Goal: Transaction & Acquisition: Purchase product/service

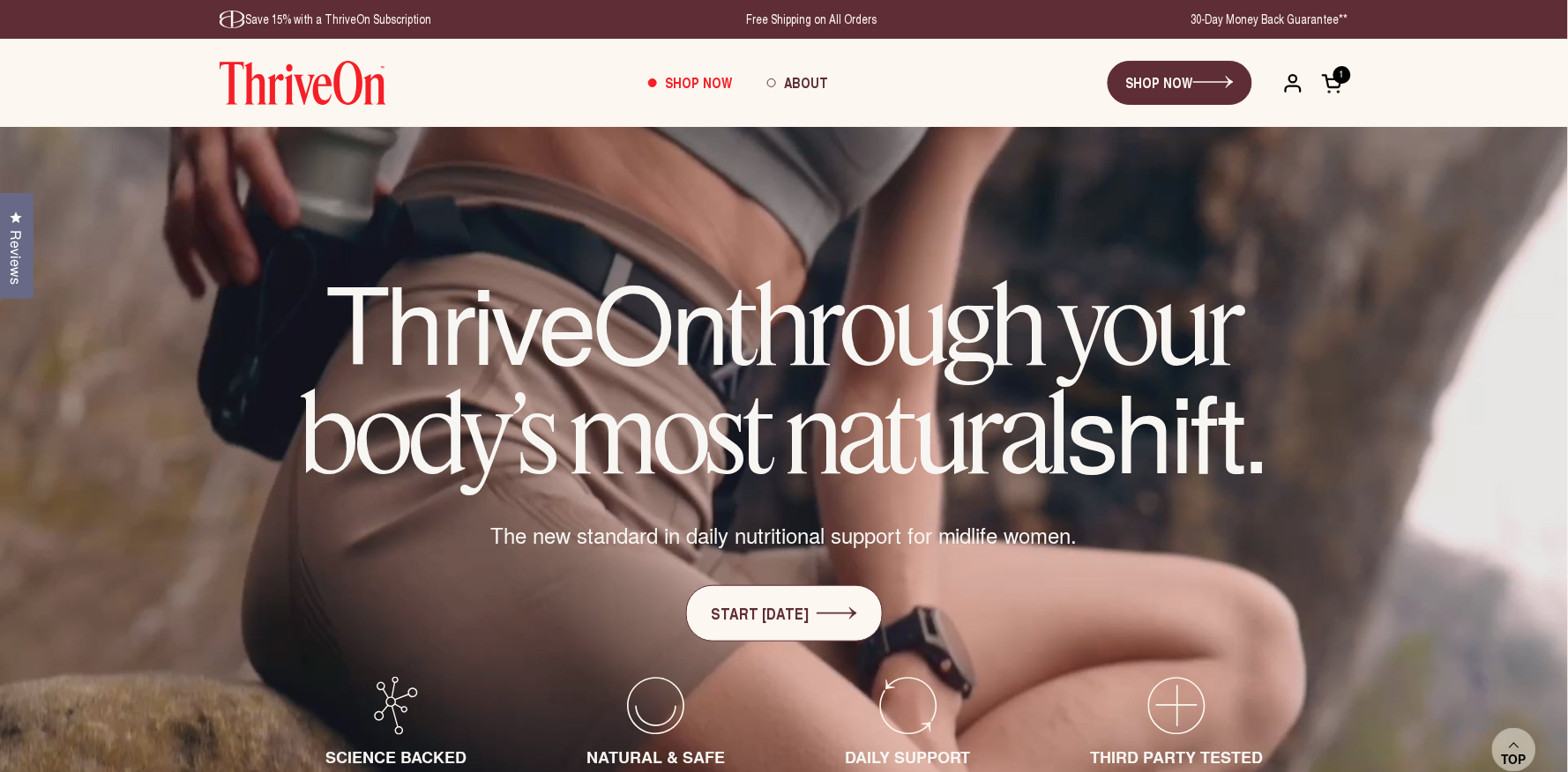
click at [708, 86] on span "Shop Now" at bounding box center [698, 82] width 67 height 20
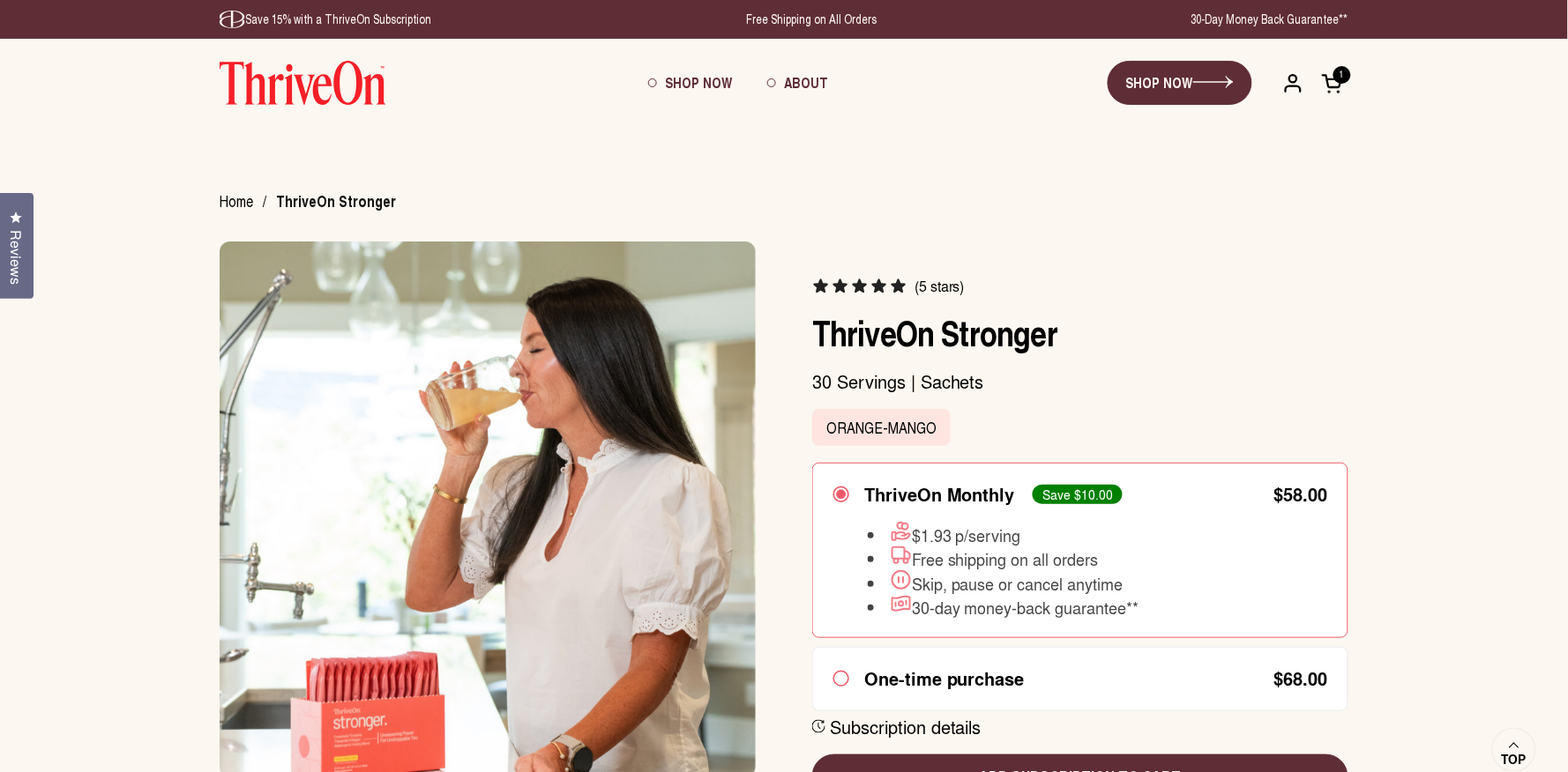
click at [330, 86] on img at bounding box center [302, 83] width 167 height 44
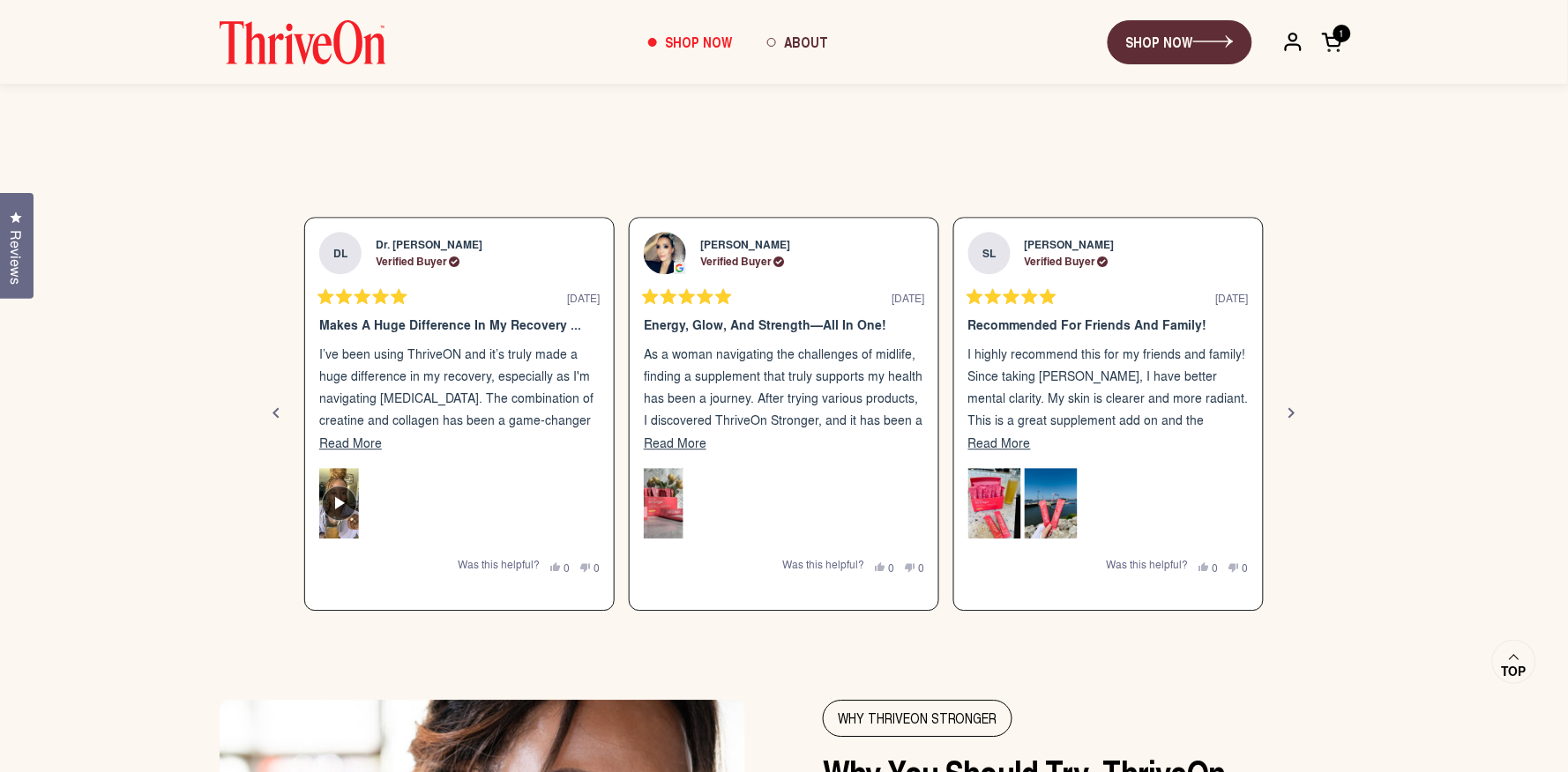
scroll to position [3002, 0]
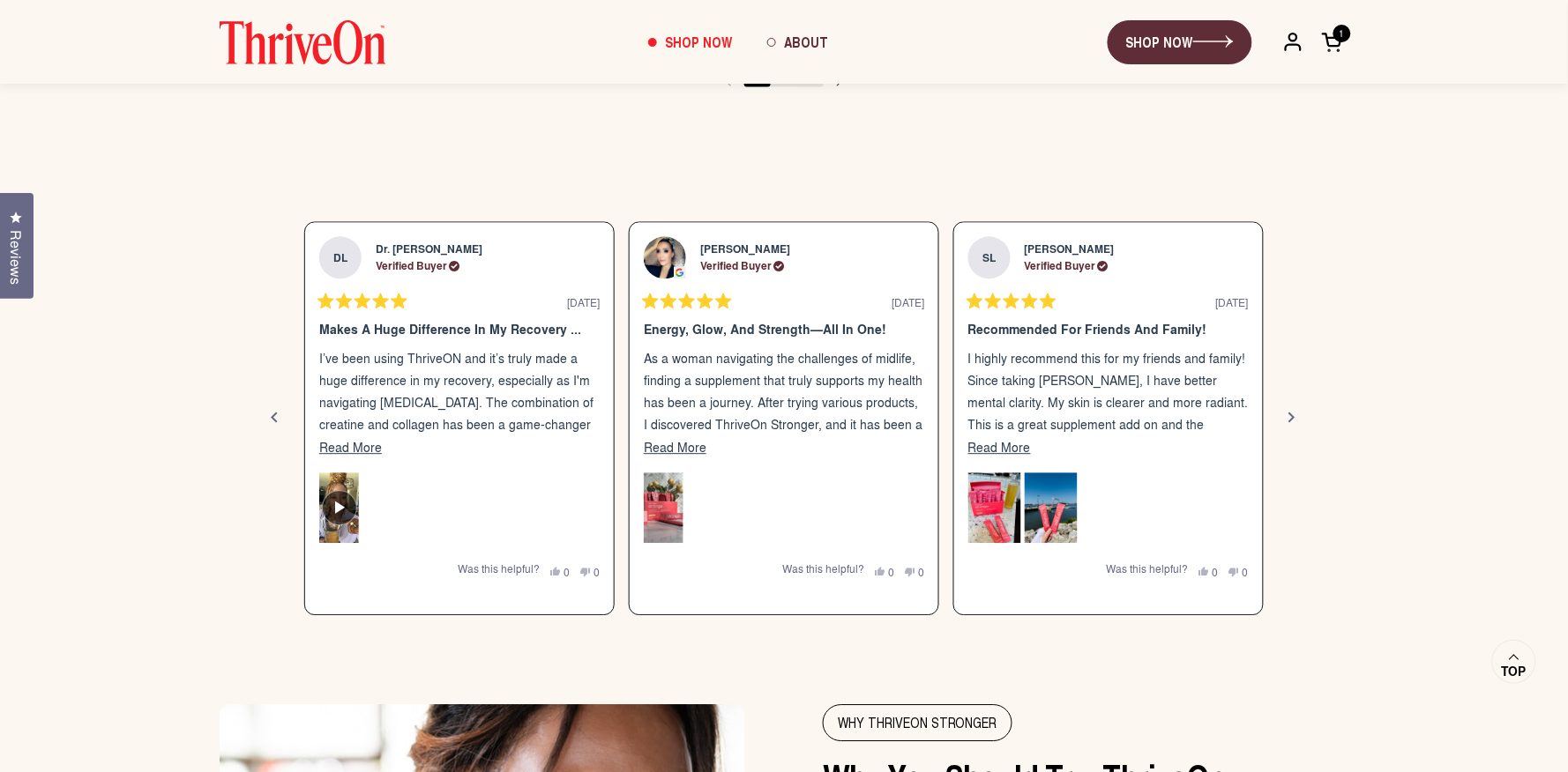
click at [281, 414] on div "Previous" at bounding box center [274, 417] width 21 height 21
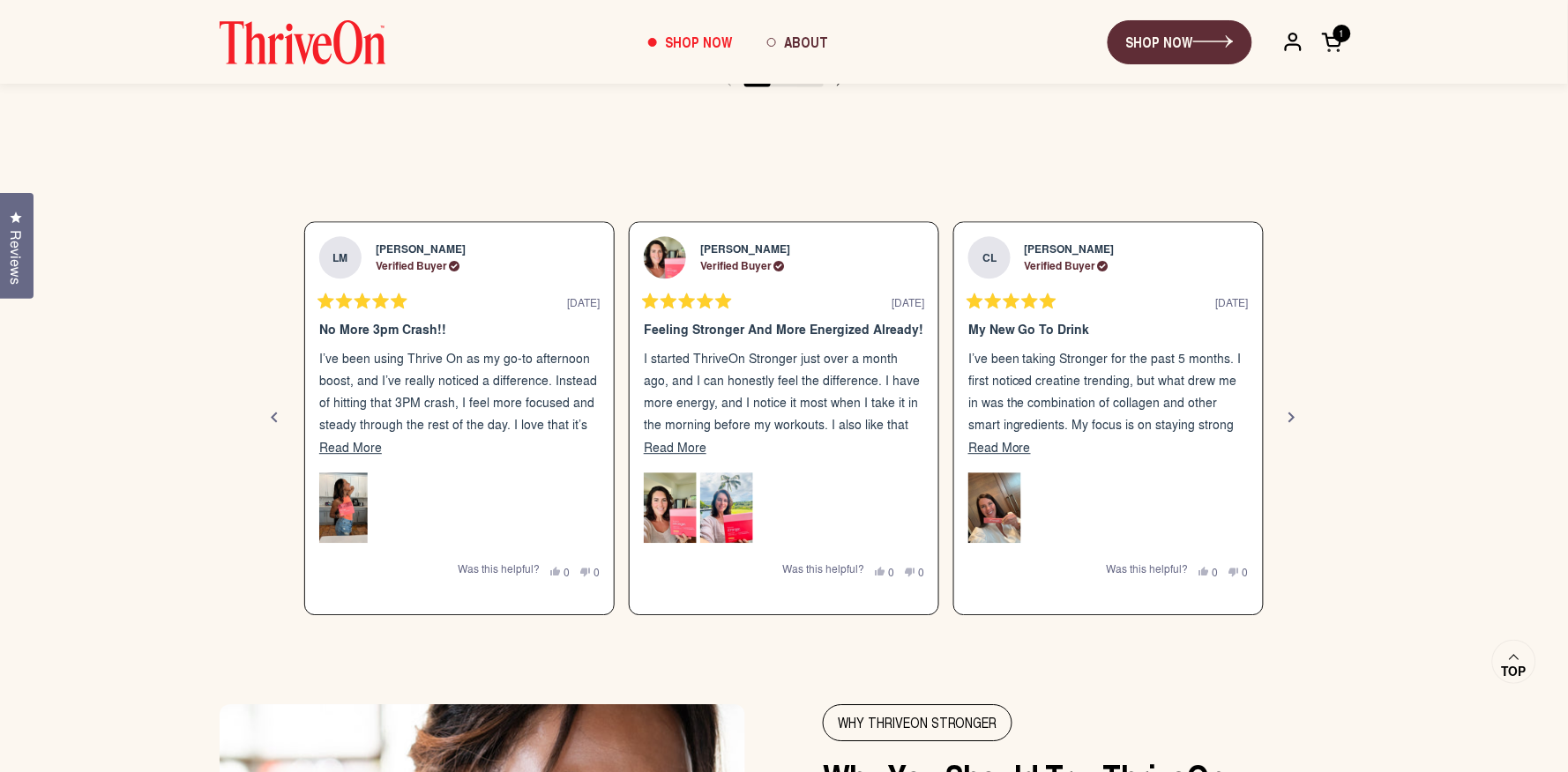
click at [274, 413] on div "Previous" at bounding box center [274, 417] width 21 height 21
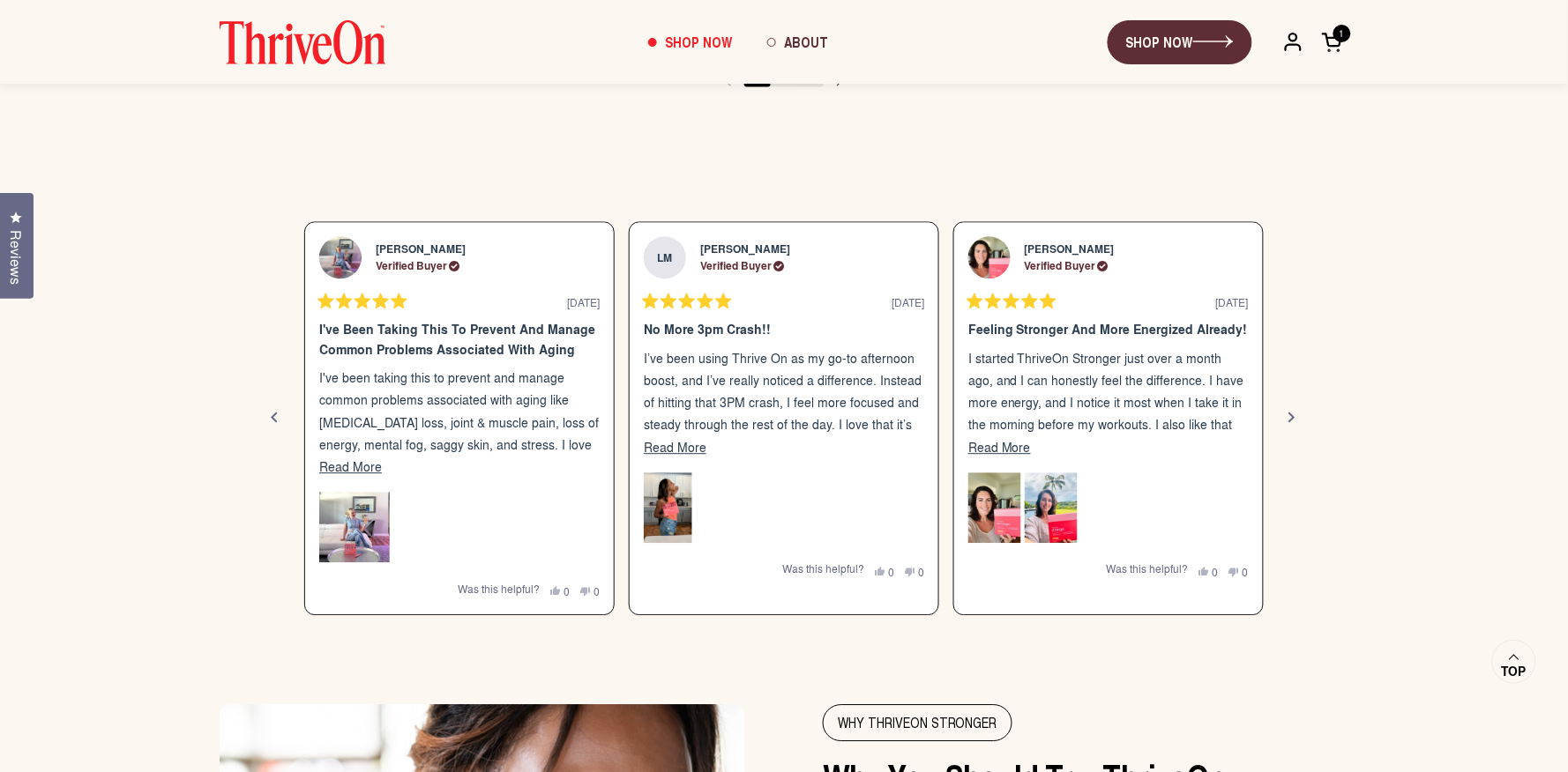
click at [274, 413] on div "Previous" at bounding box center [274, 417] width 21 height 21
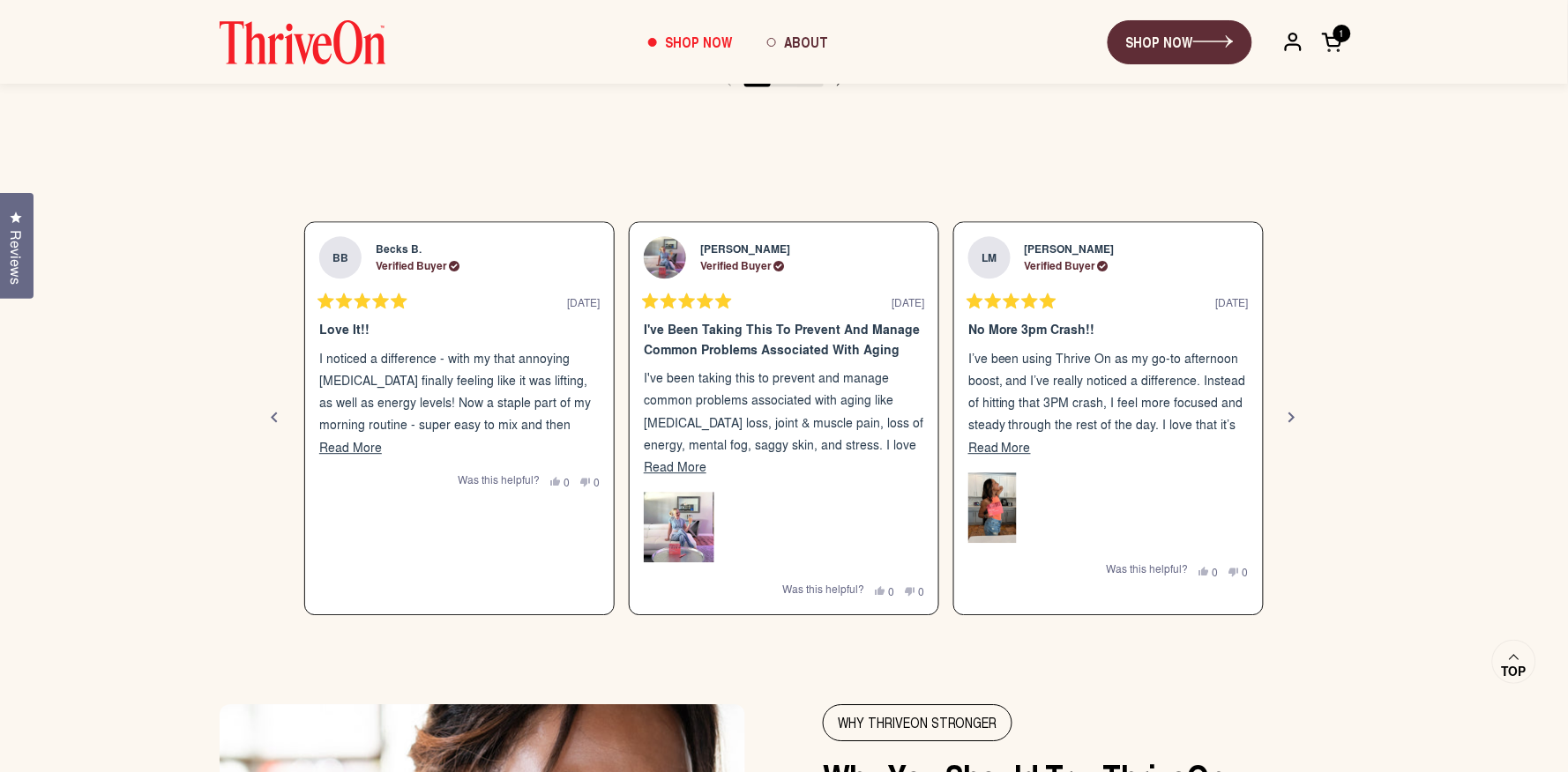
click at [274, 413] on div "Previous" at bounding box center [274, 417] width 21 height 21
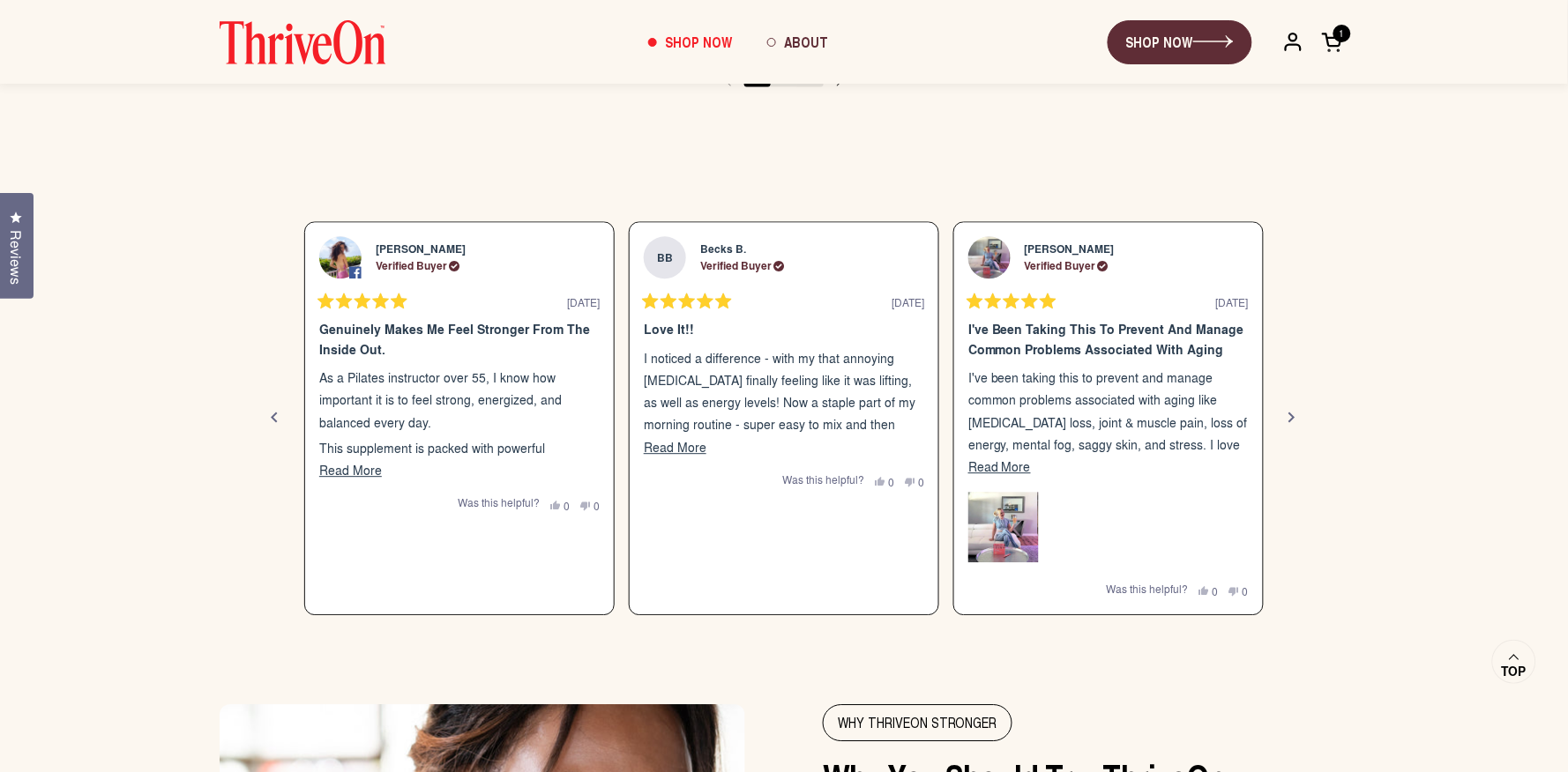
click at [274, 420] on div "Previous" at bounding box center [274, 417] width 21 height 21
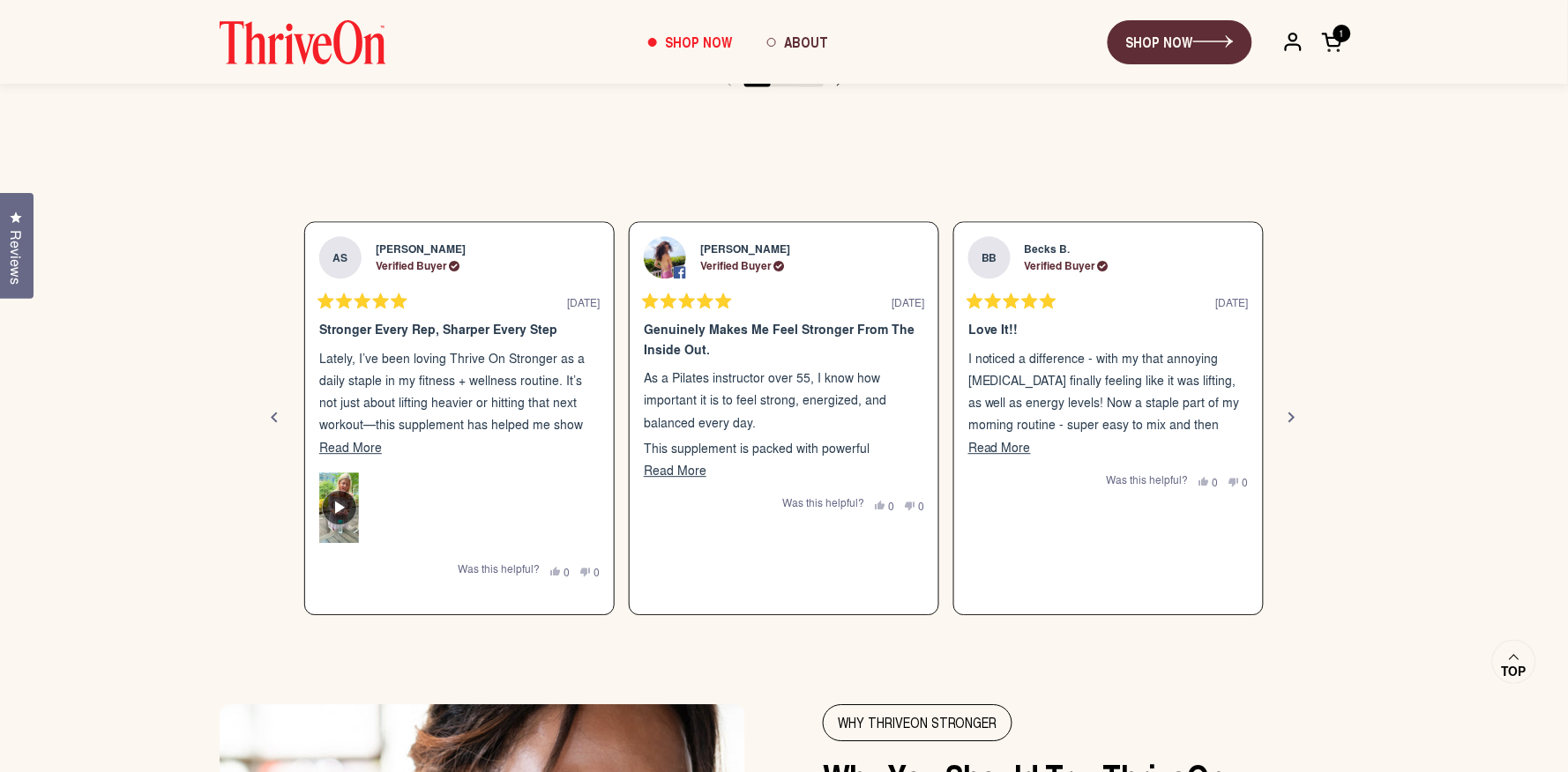
click at [274, 420] on div "Previous" at bounding box center [274, 417] width 21 height 21
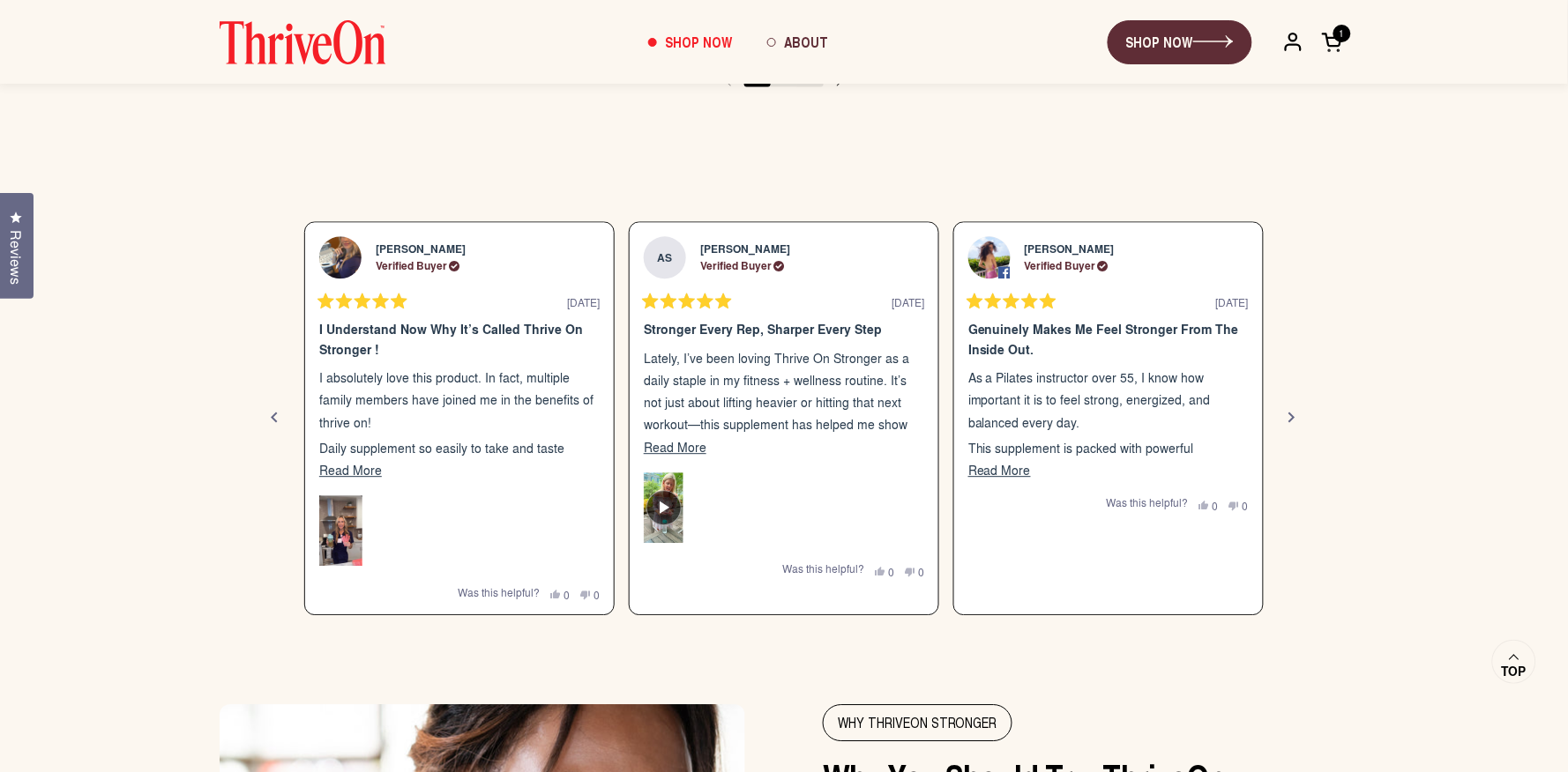
click at [274, 420] on div "Previous" at bounding box center [274, 417] width 21 height 21
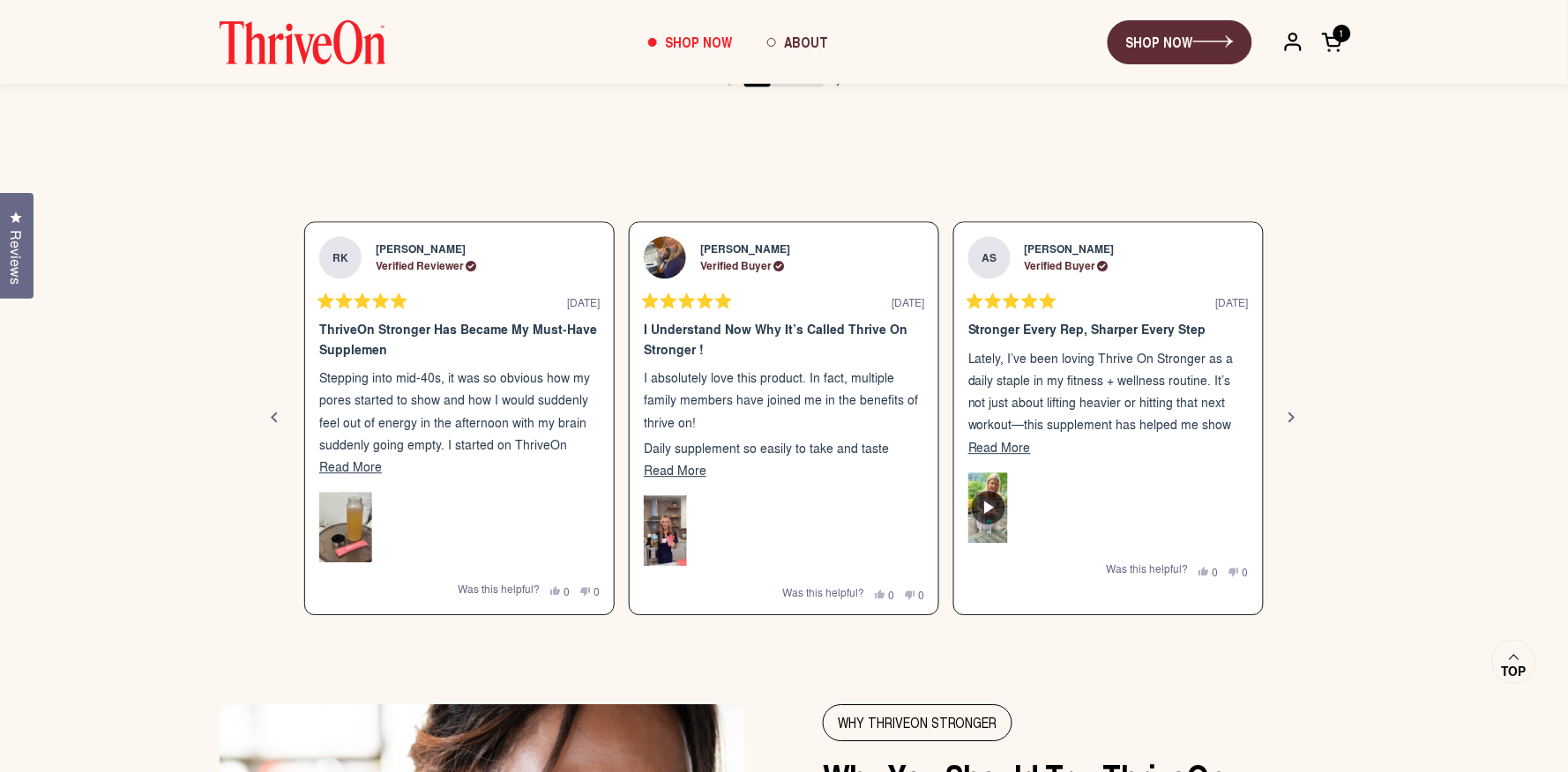
click at [274, 420] on div "Previous" at bounding box center [274, 417] width 21 height 21
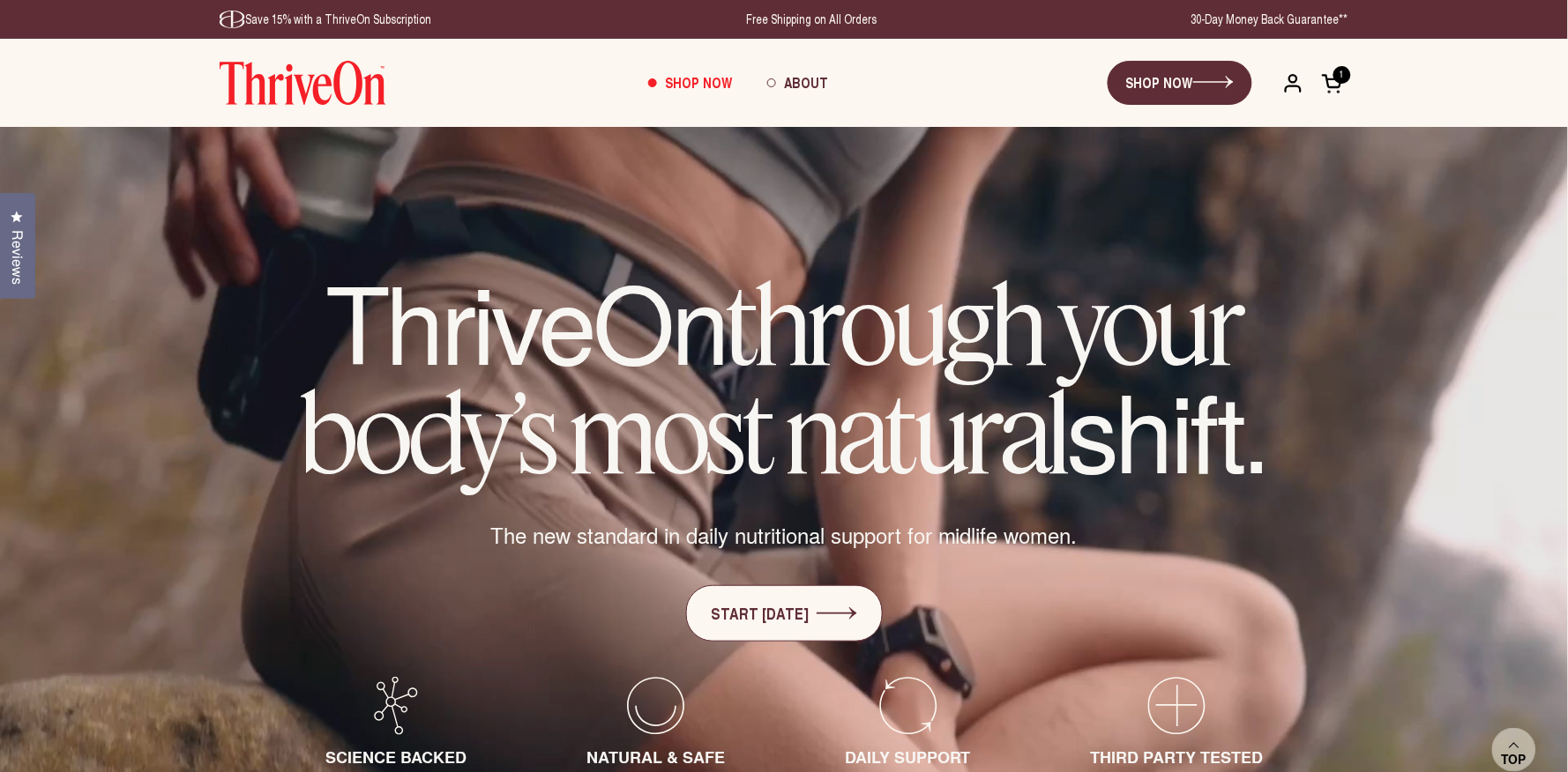
click at [24, 258] on span "Reviews" at bounding box center [17, 258] width 23 height 55
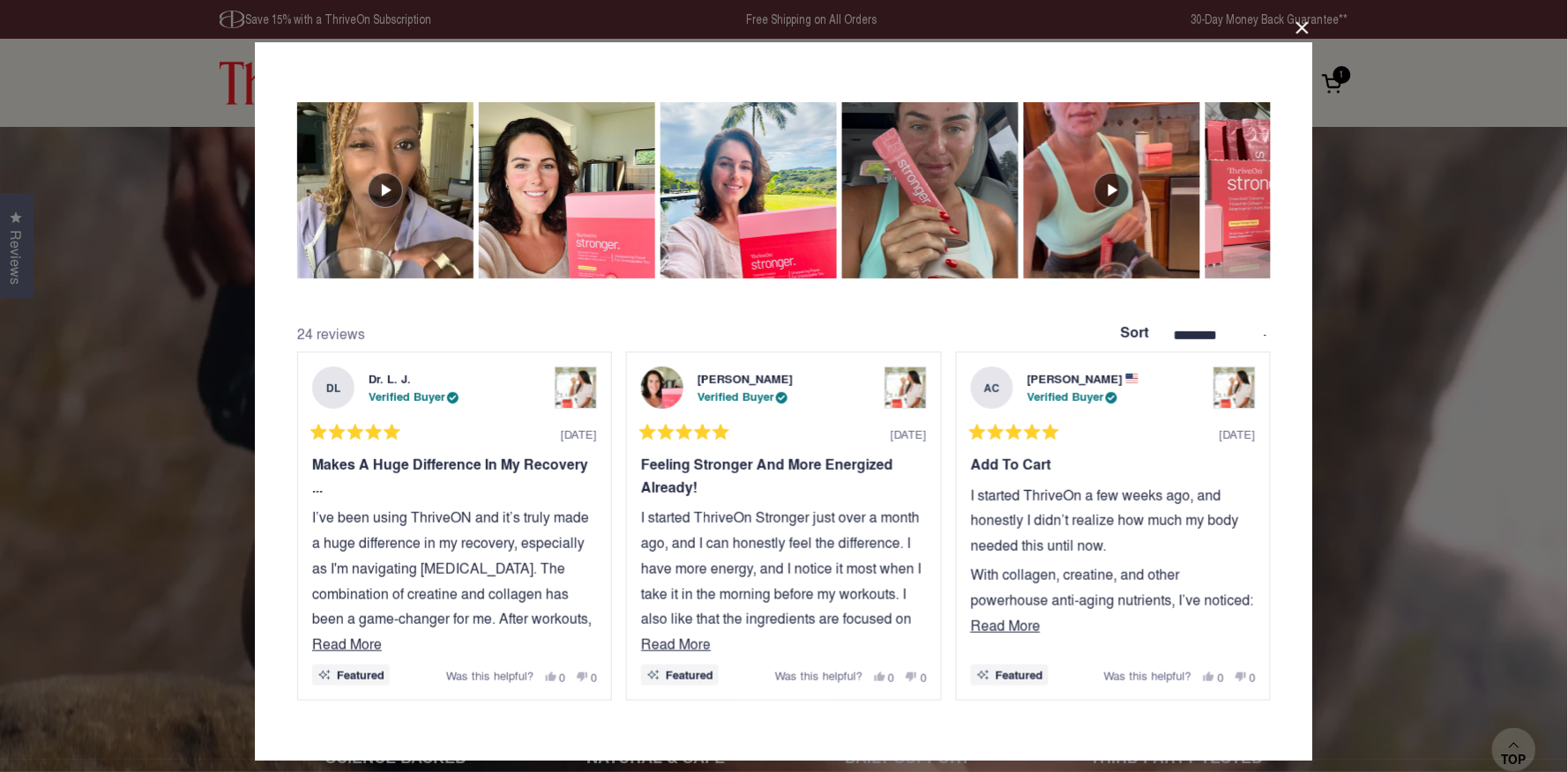
select select "**********"
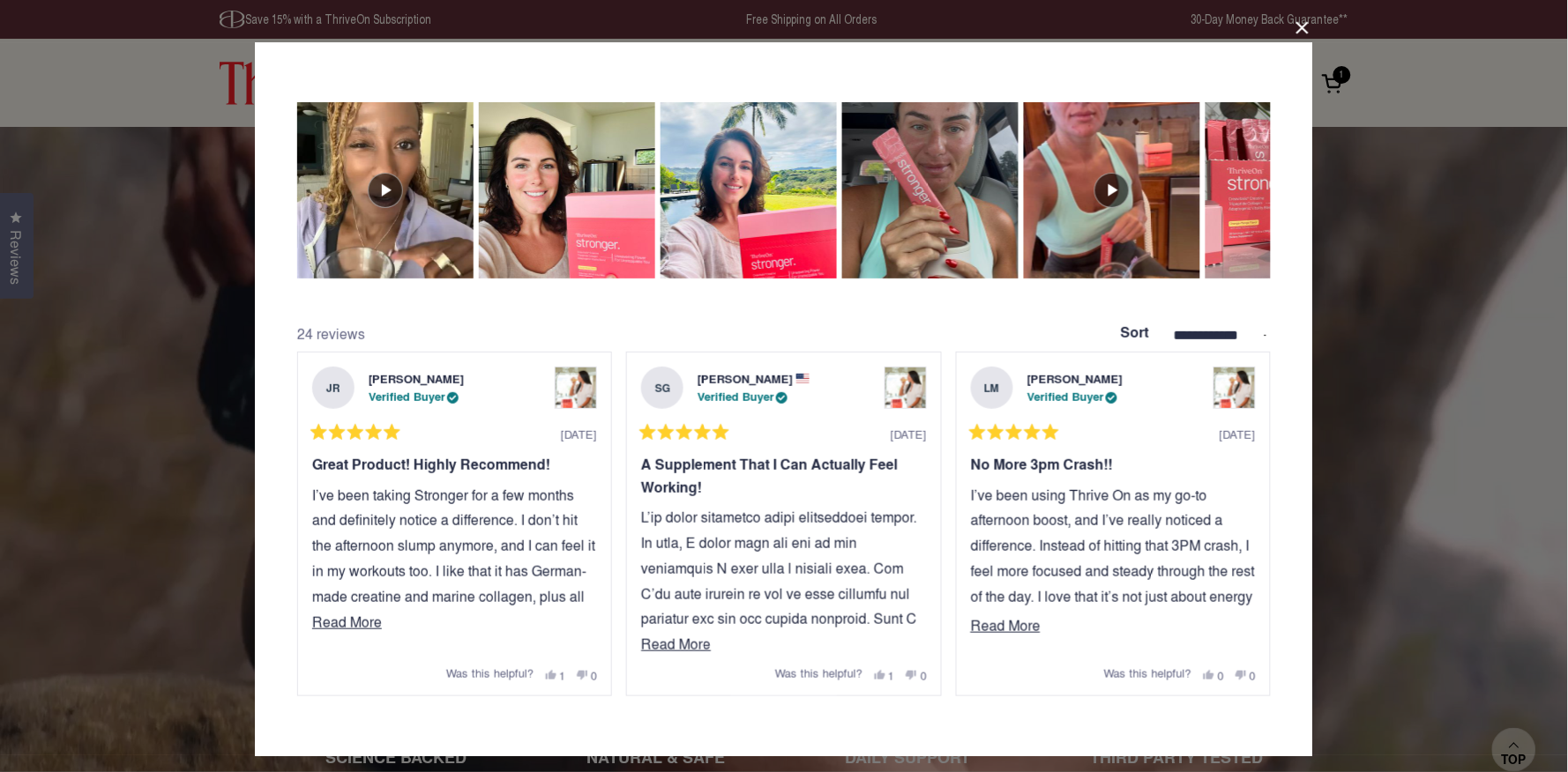
click at [1303, 26] on button "Close Dialog" at bounding box center [1302, 27] width 28 height 28
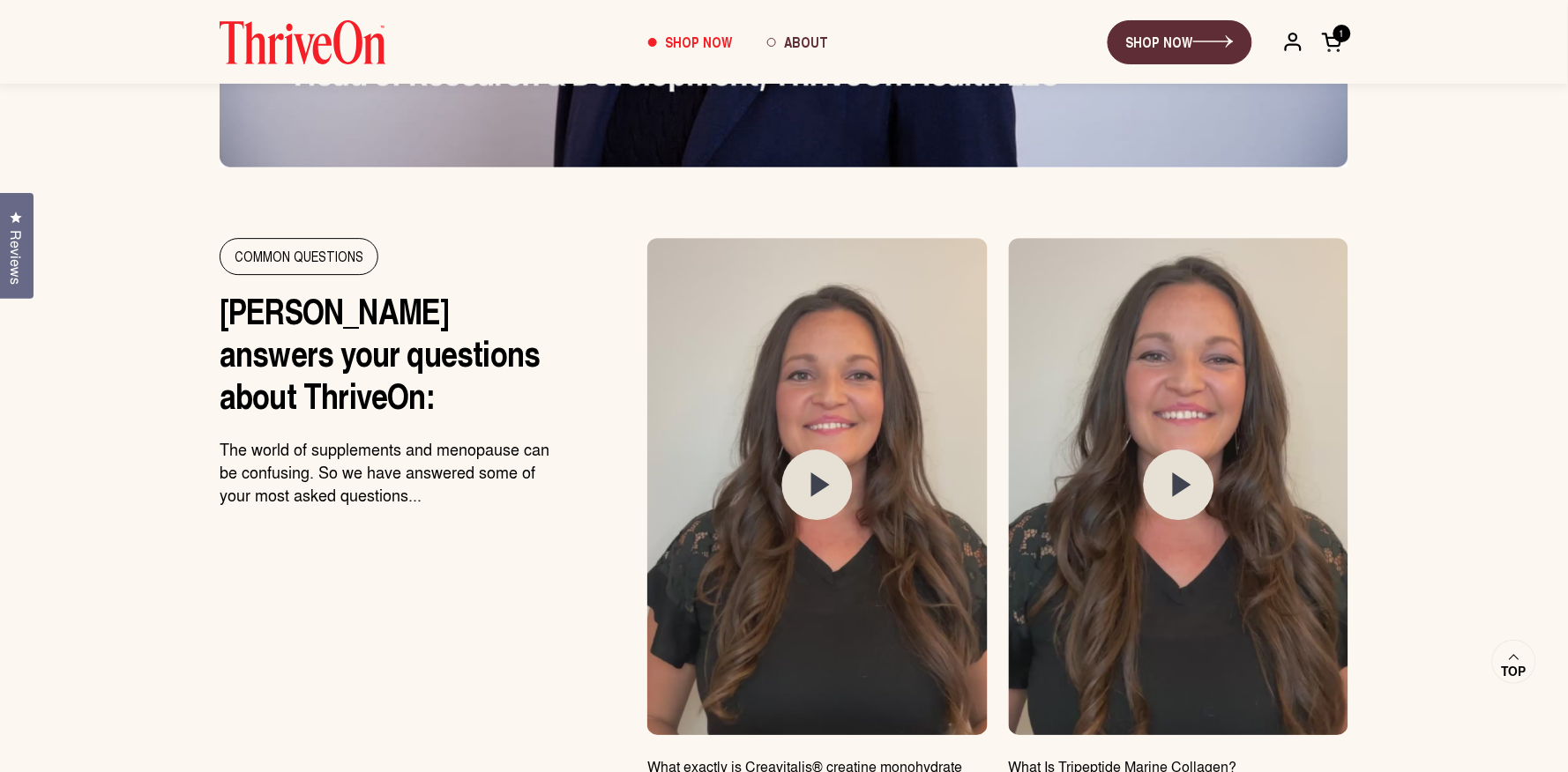
scroll to position [9051, 0]
